Goal: Task Accomplishment & Management: Use online tool/utility

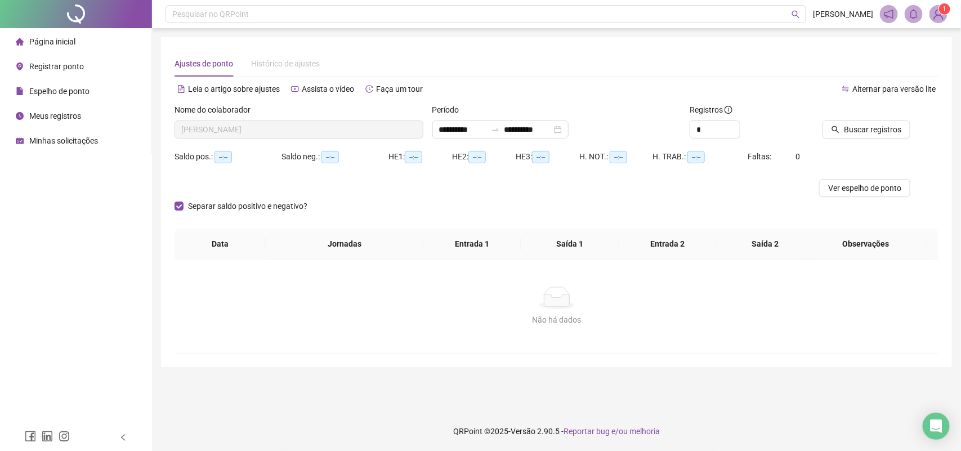
click at [55, 68] on span "Registrar ponto" at bounding box center [56, 66] width 55 height 9
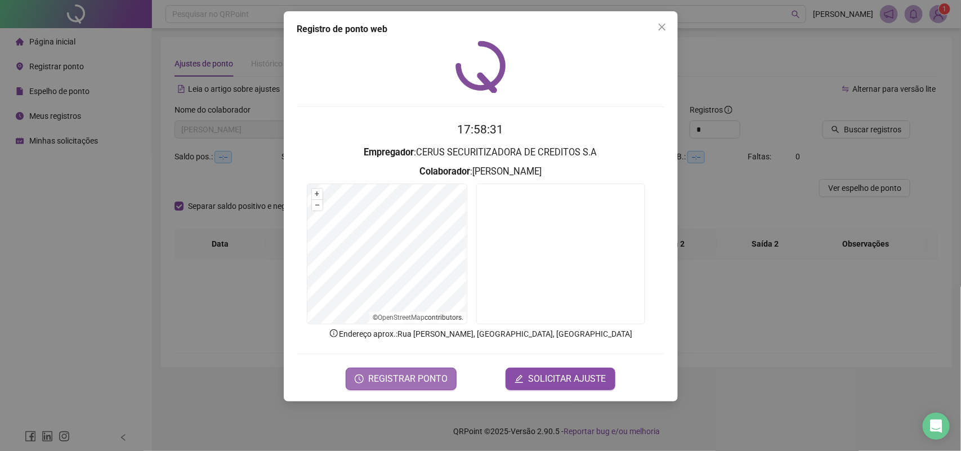
click at [418, 376] on span "REGISTRAR PONTO" at bounding box center [407, 379] width 79 height 14
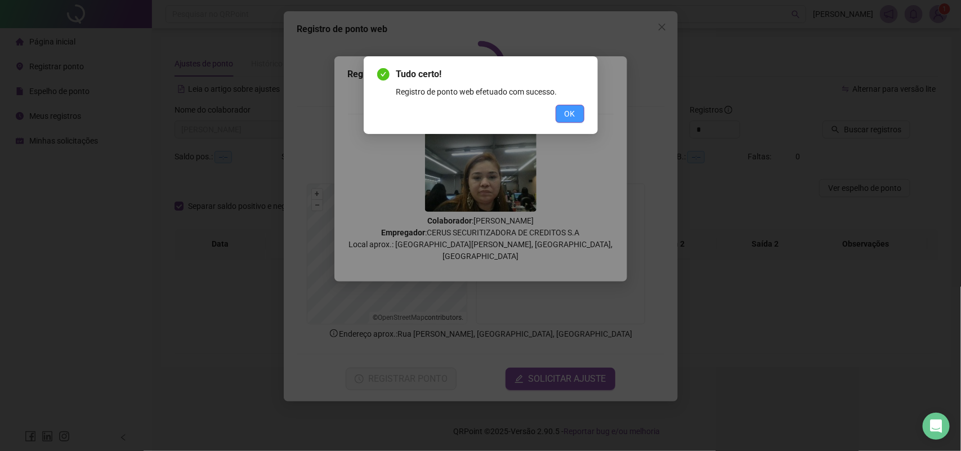
click at [572, 114] on span "OK" at bounding box center [570, 114] width 11 height 12
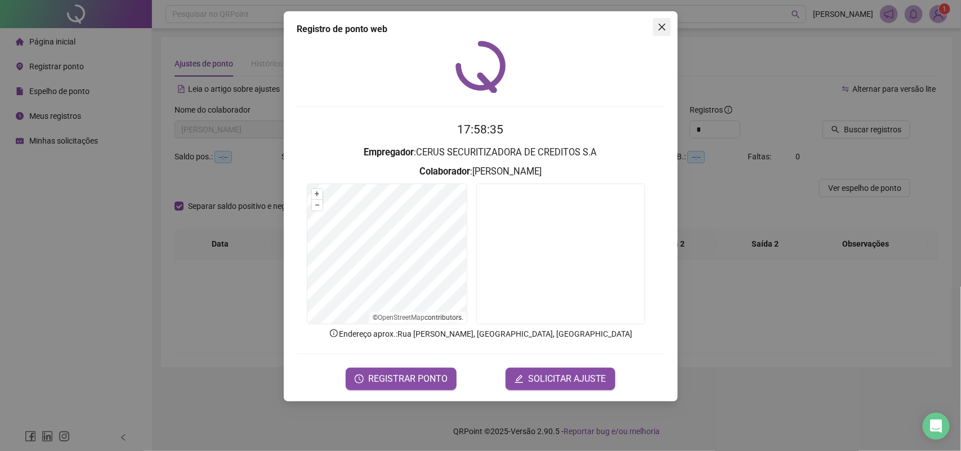
click at [662, 30] on icon "close" at bounding box center [662, 27] width 9 height 9
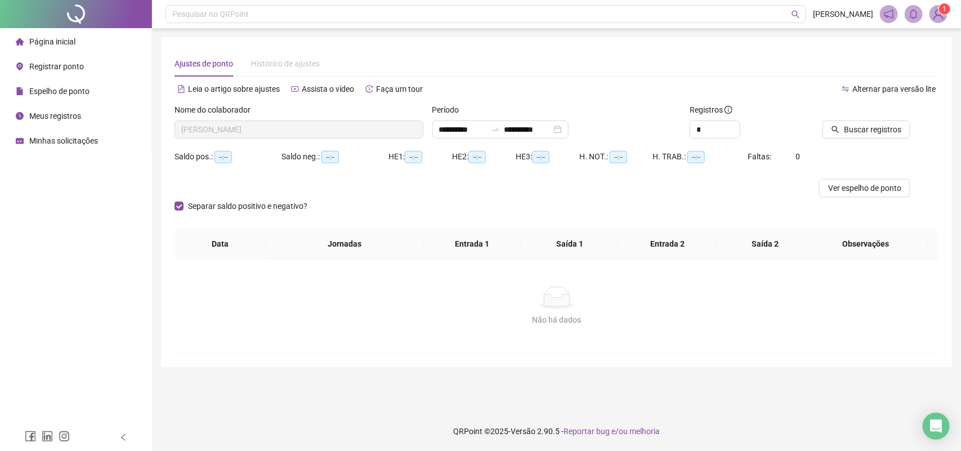
click at [48, 117] on span "Meus registros" at bounding box center [55, 115] width 52 height 9
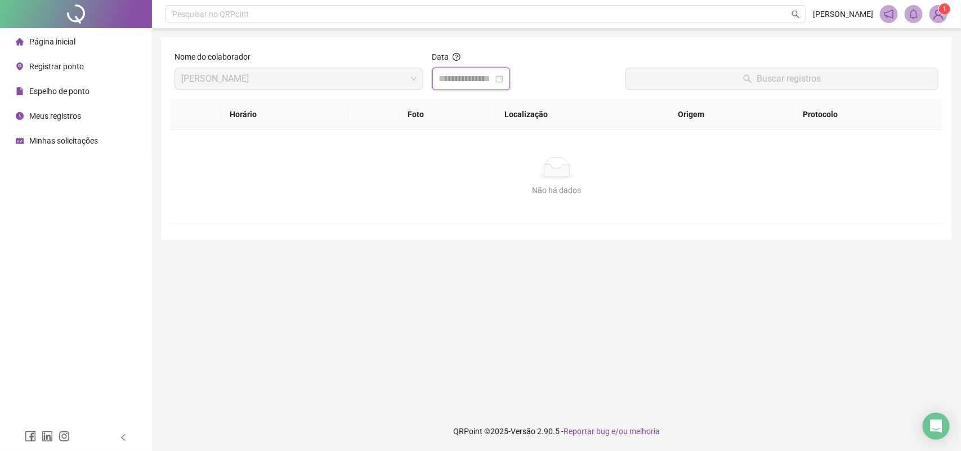
click at [463, 80] on input at bounding box center [466, 79] width 54 height 14
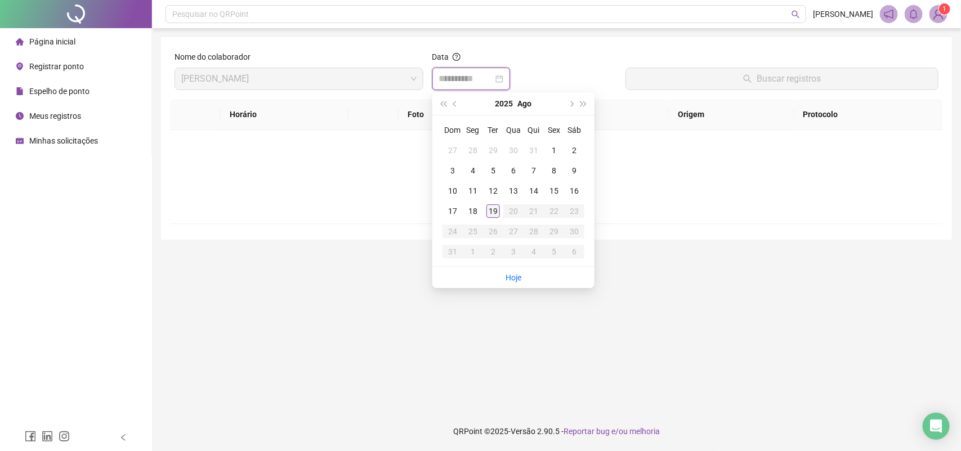
type input "**********"
click at [494, 218] on td "19" at bounding box center [493, 211] width 20 height 20
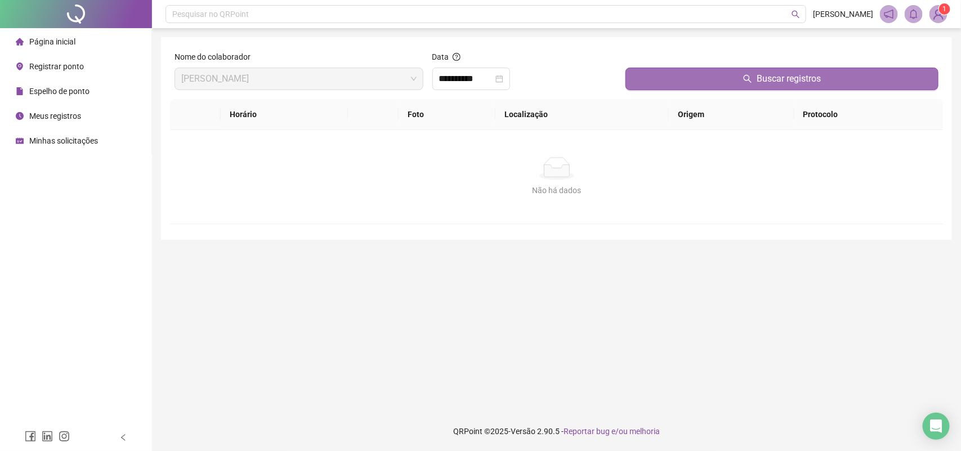
click at [763, 82] on span "Buscar registros" at bounding box center [789, 79] width 64 height 14
